Goal: Check status: Check status

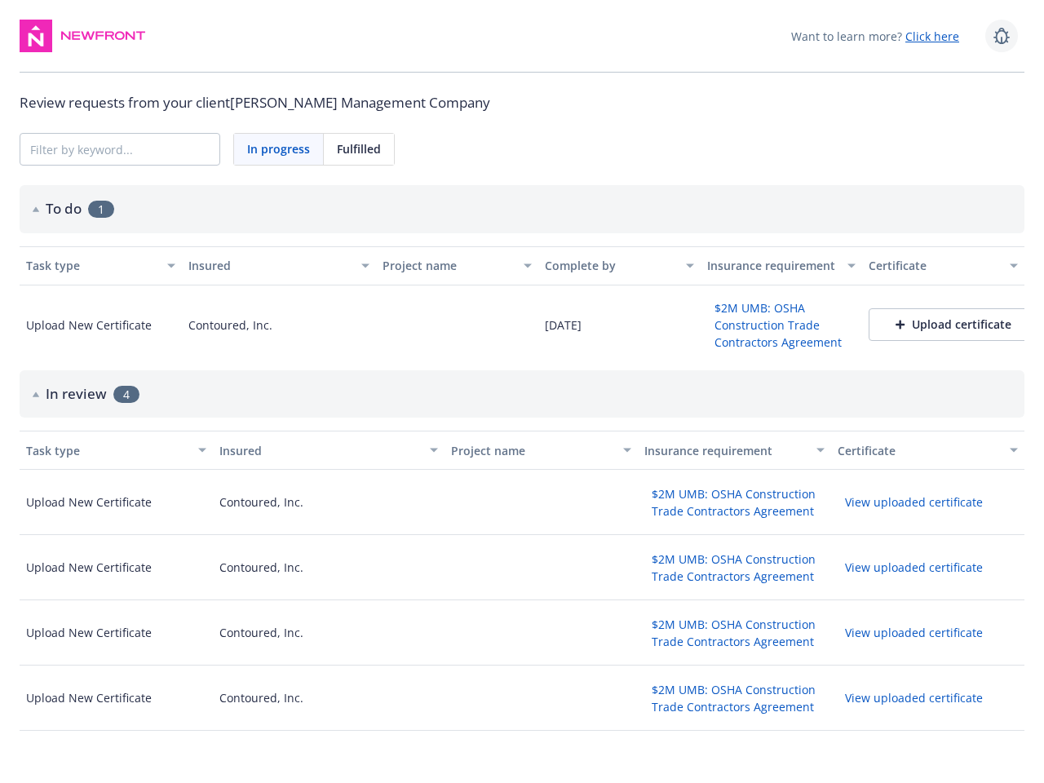
click at [1001, 36] on icon at bounding box center [1001, 36] width 20 height 20
click at [279, 149] on span "In progress" at bounding box center [278, 148] width 63 height 17
click at [359, 149] on span "Fulfilled" at bounding box center [359, 148] width 44 height 17
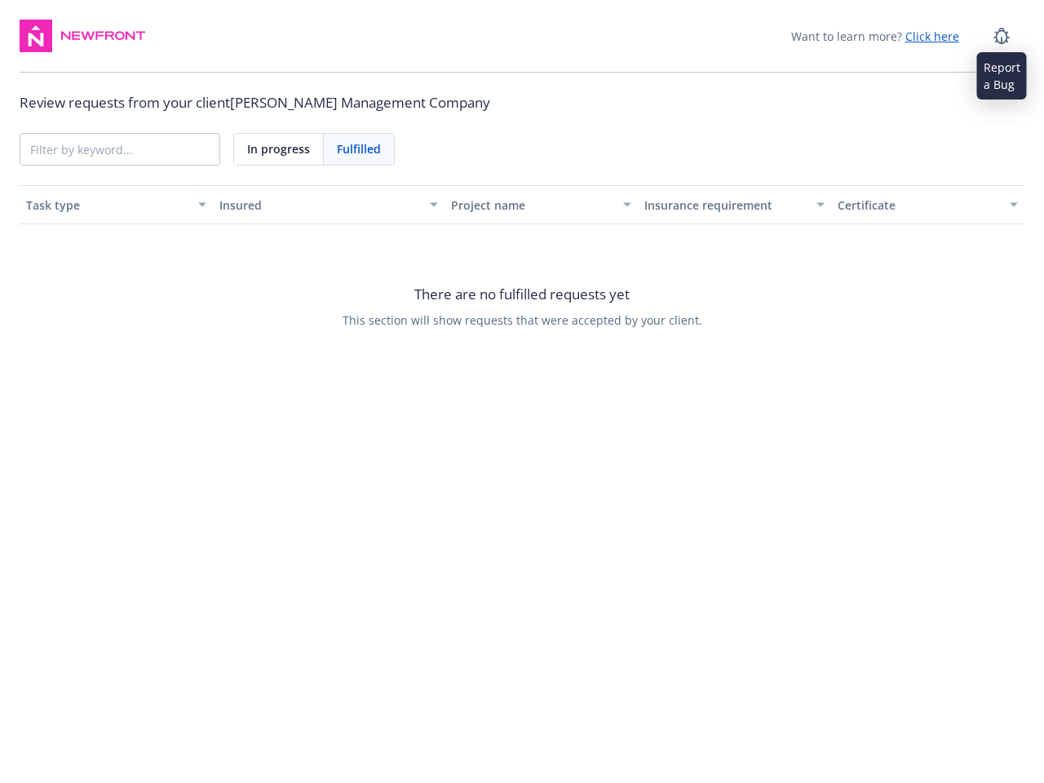
click at [522, 209] on div "Project name" at bounding box center [532, 204] width 162 height 17
click at [90, 265] on div "There are no fulfilled requests yet This section will show requests that were a…" at bounding box center [522, 305] width 1004 height 163
click at [266, 265] on div "There are no fulfilled requests yet This section will show requests that were a…" at bounding box center [522, 305] width 1004 height 163
click at [442, 265] on div "There are no fulfilled requests yet This section will show requests that were a…" at bounding box center [522, 305] width 1004 height 163
click at [602, 265] on div "There are no fulfilled requests yet This section will show requests that were a…" at bounding box center [522, 305] width 1004 height 163
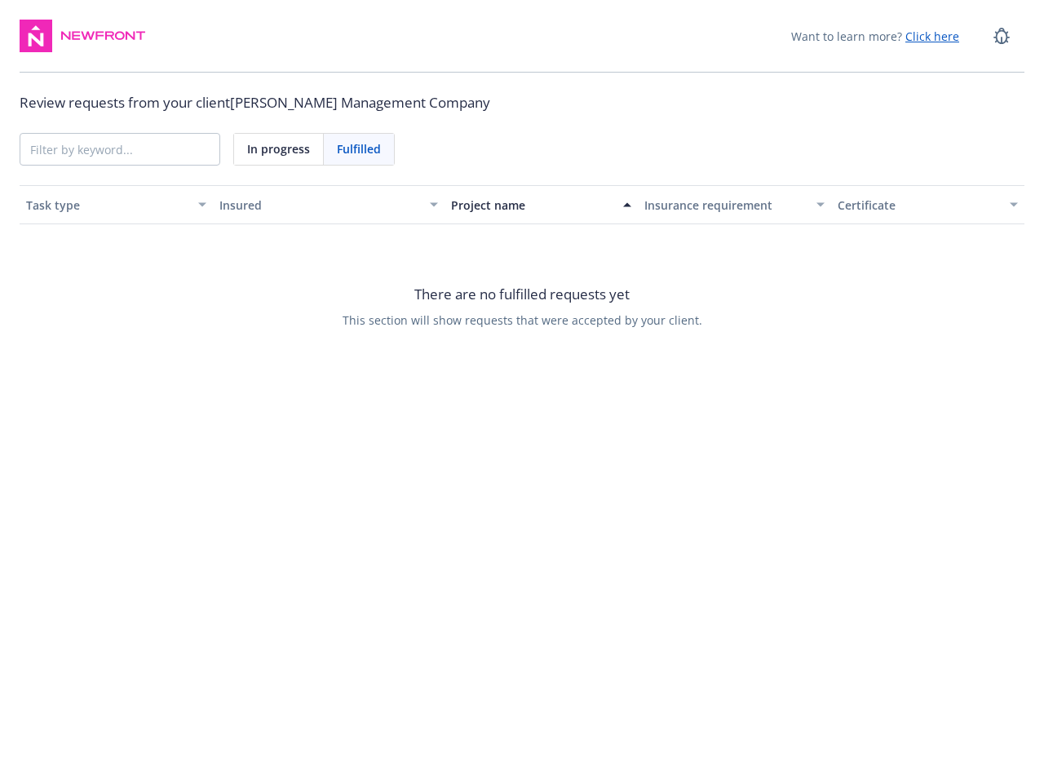
click at [761, 265] on div "There are no fulfilled requests yet This section will show requests that were a…" at bounding box center [522, 305] width 1004 height 163
click at [921, 265] on div "There are no fulfilled requests yet This section will show requests that were a…" at bounding box center [522, 305] width 1004 height 163
